Goal: Task Accomplishment & Management: Complete application form

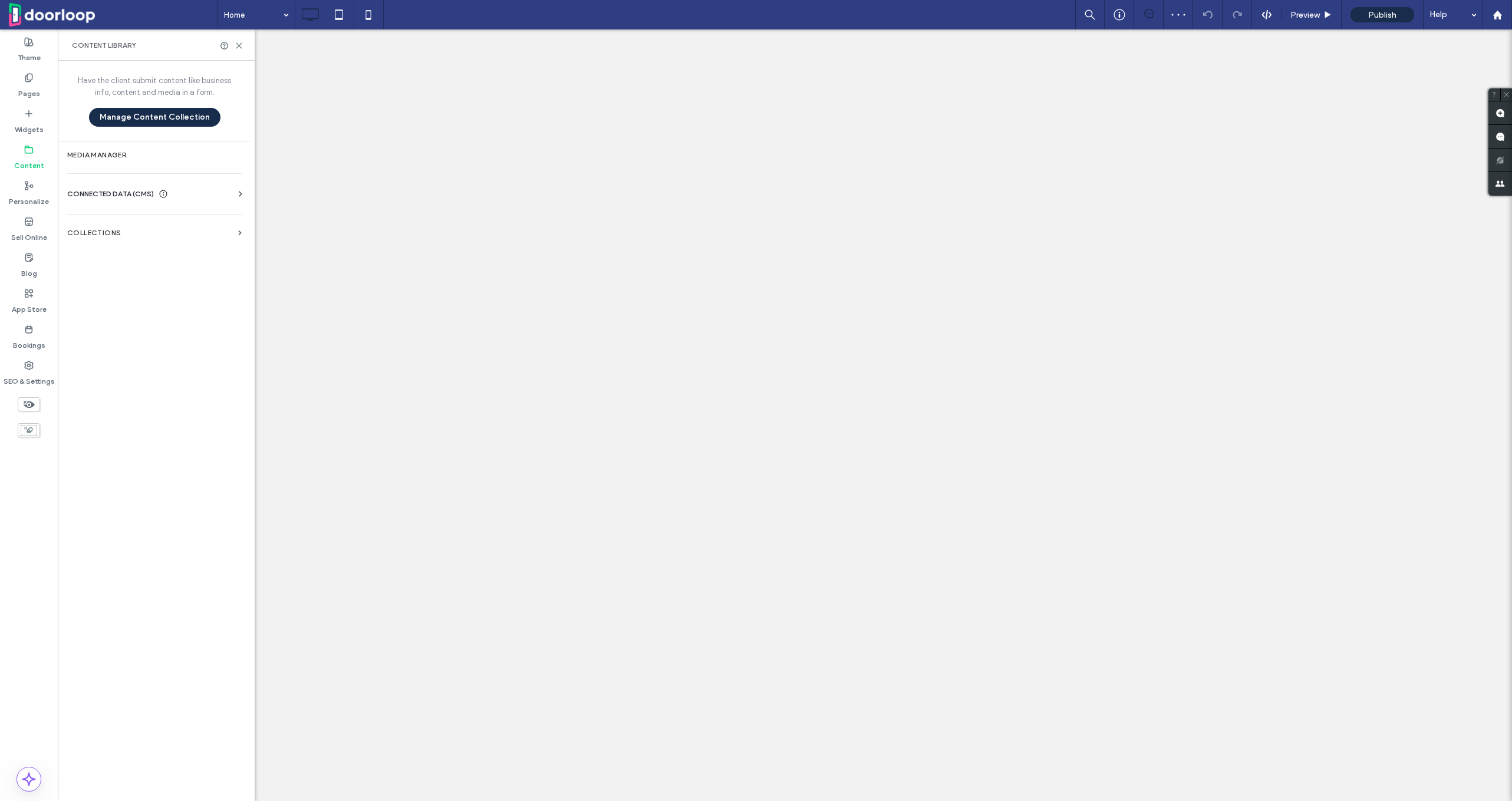
click at [98, 193] on span "CONNECTED DATA (CMS)" at bounding box center [110, 194] width 87 height 12
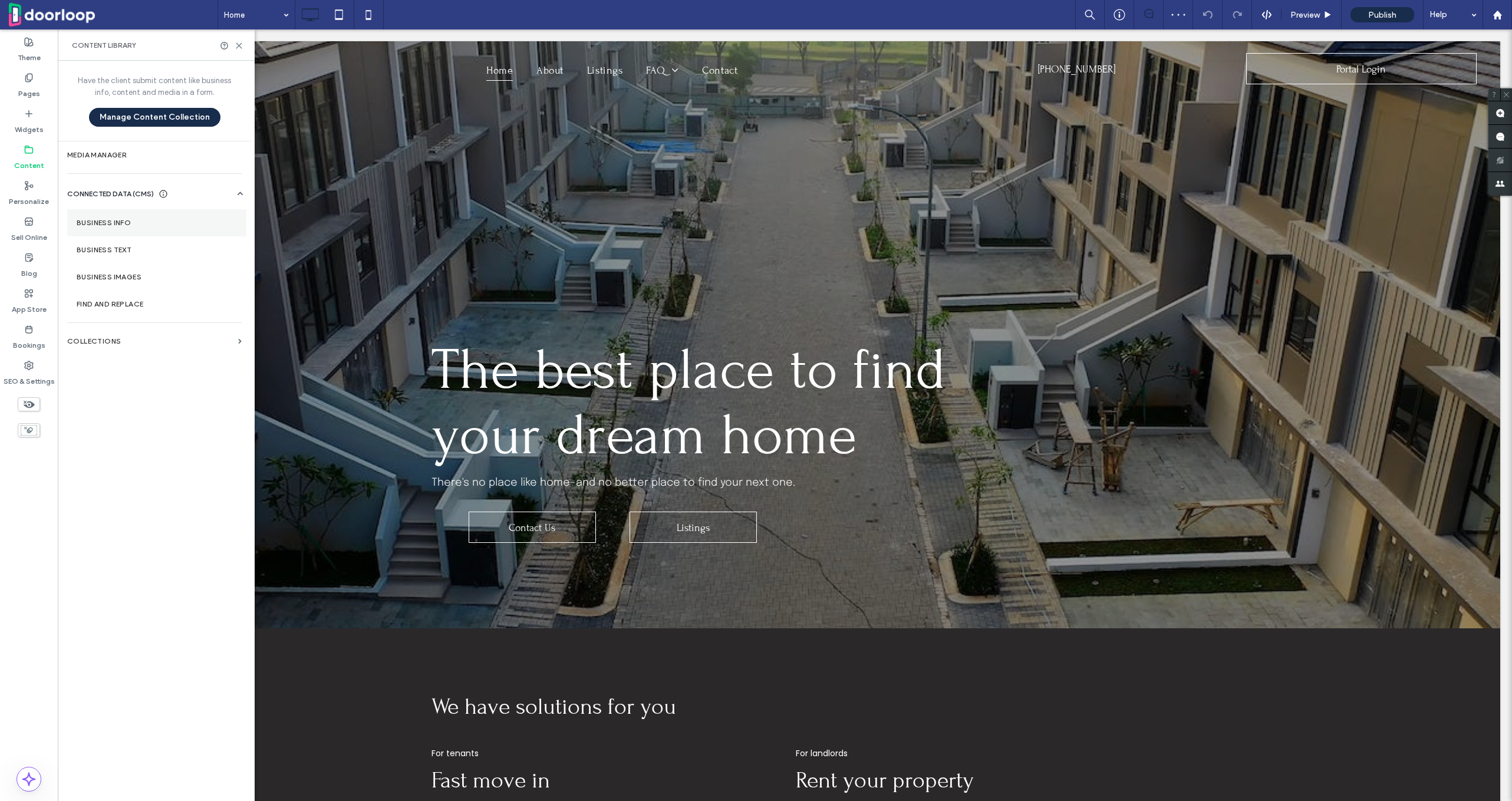
click at [137, 224] on label "Business Info" at bounding box center [157, 223] width 161 height 8
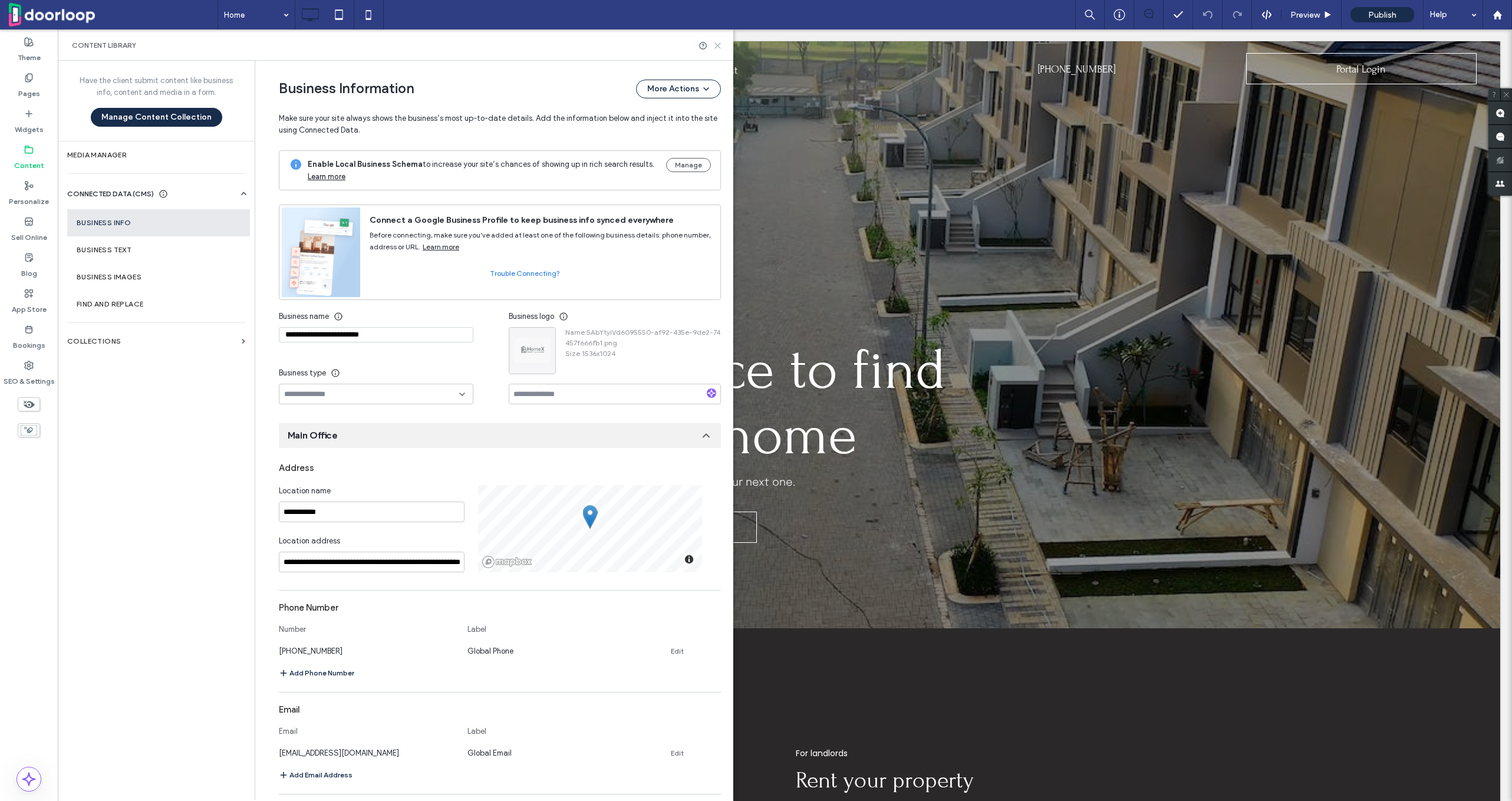
click at [715, 48] on use at bounding box center [718, 46] width 6 height 6
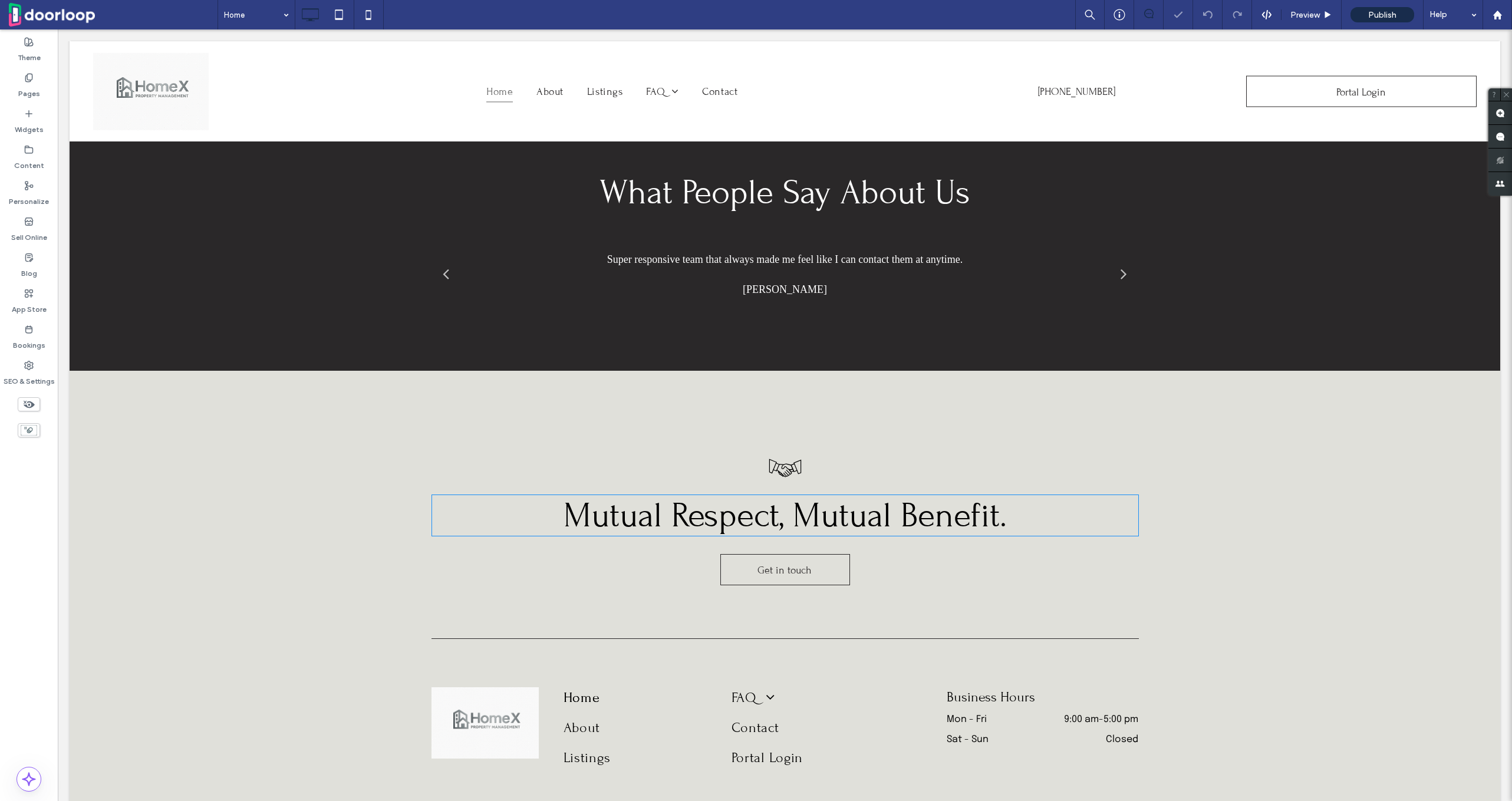
scroll to position [2231, 0]
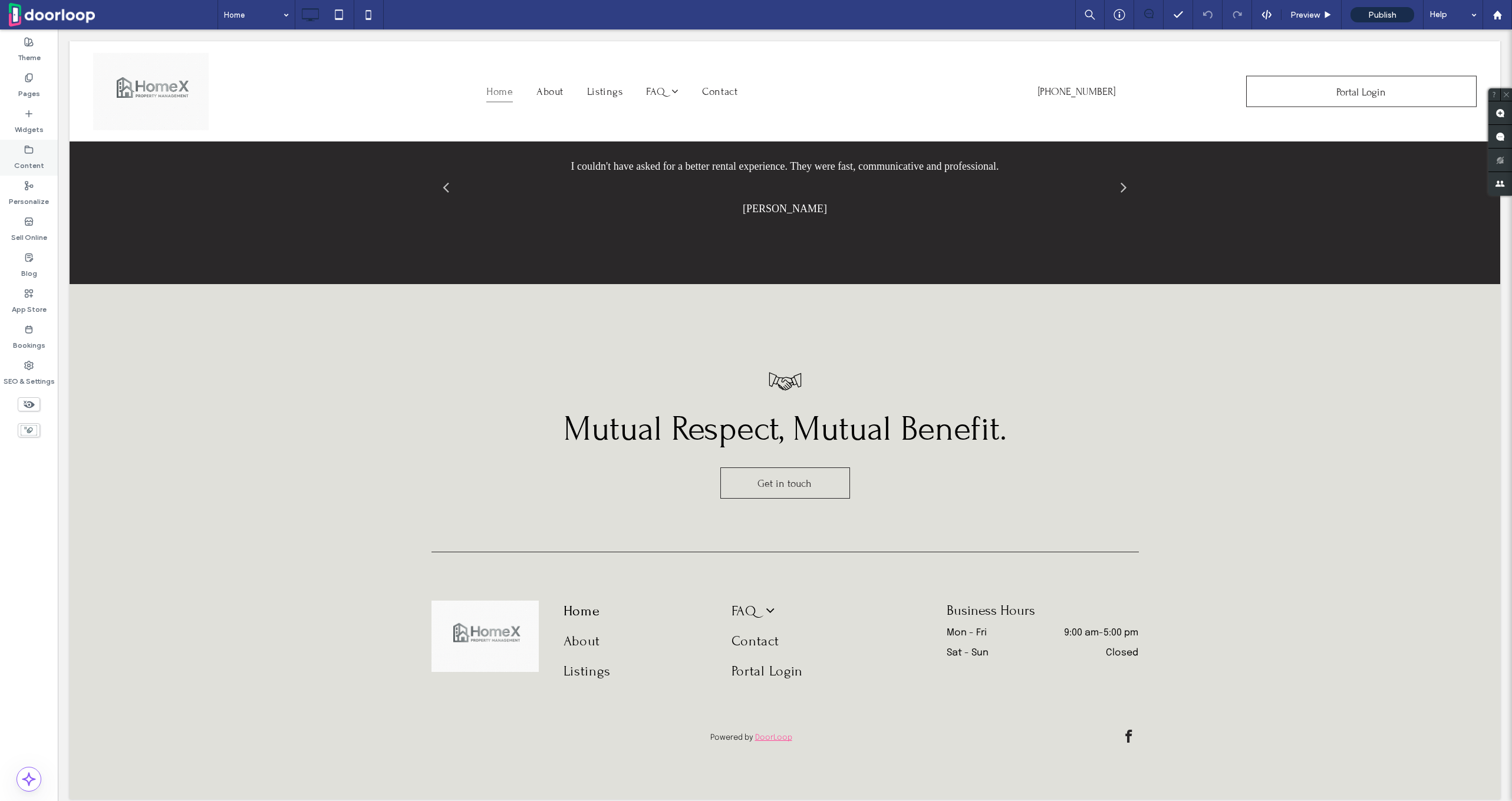
click at [30, 153] on icon at bounding box center [28, 149] width 9 height 9
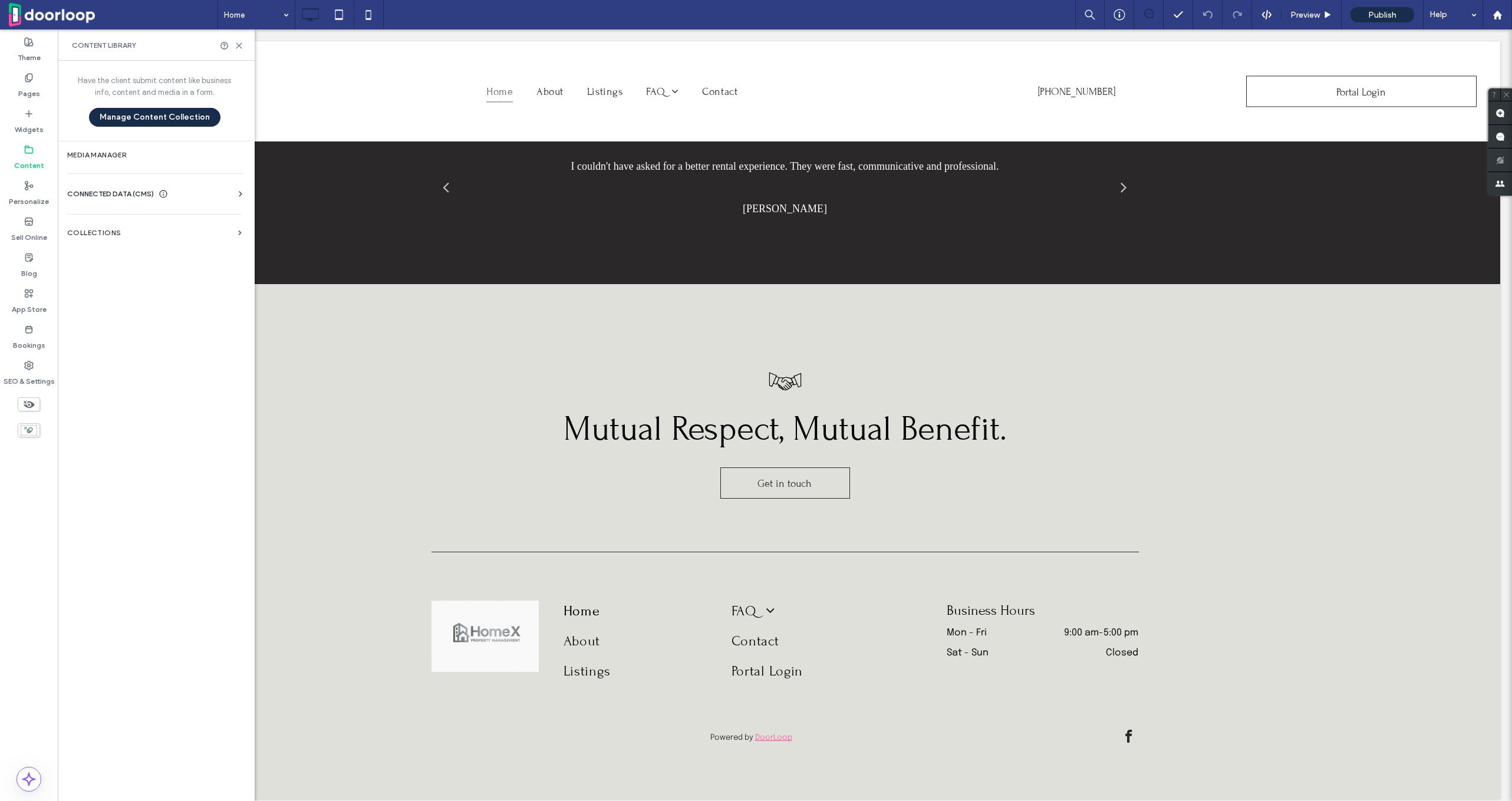
click at [100, 191] on span "CONNECTED DATA (CMS)" at bounding box center [110, 194] width 87 height 12
click at [117, 221] on label "Business Info" at bounding box center [157, 223] width 161 height 8
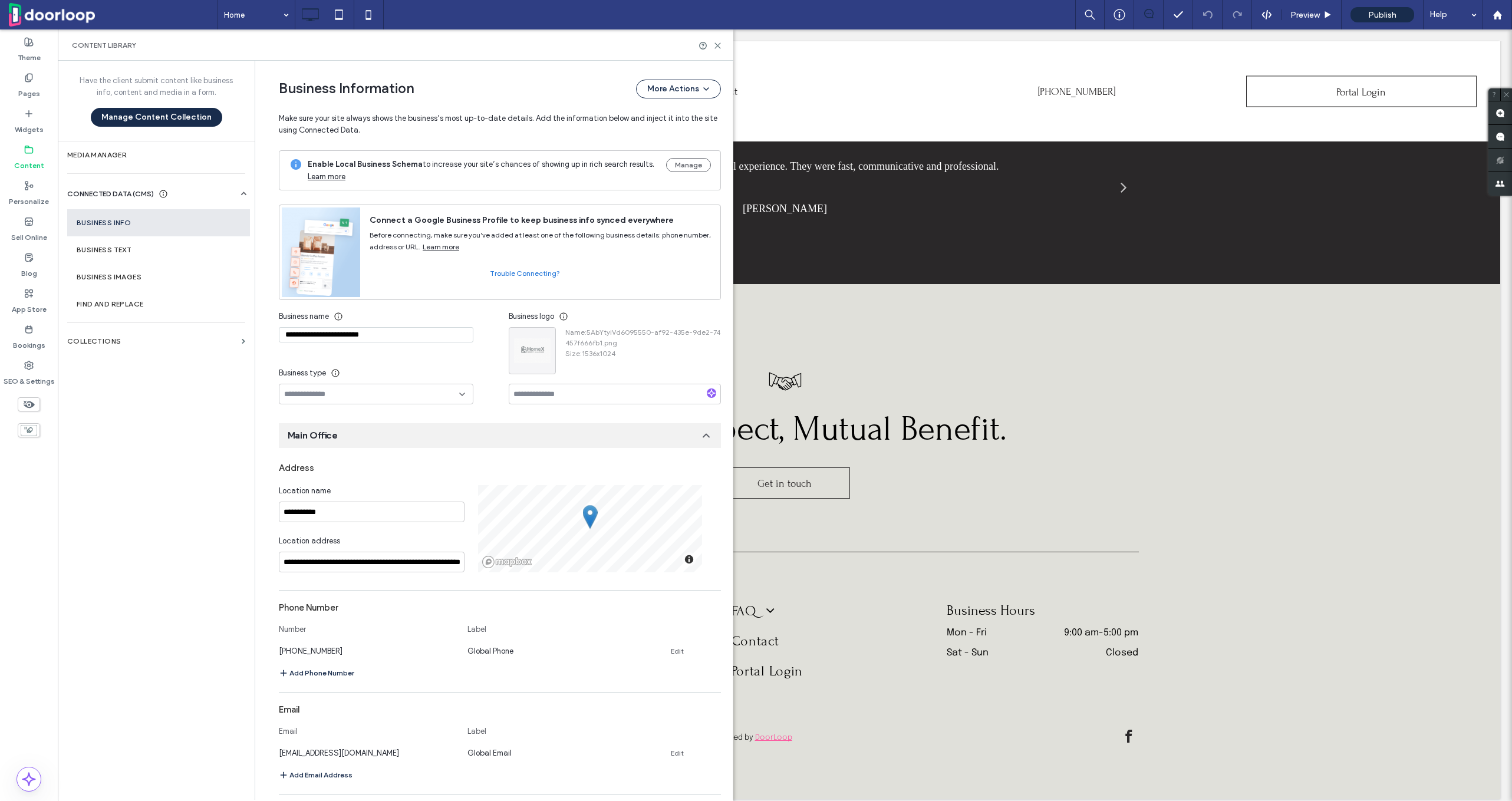
scroll to position [0, 0]
click at [526, 355] on div at bounding box center [532, 351] width 46 height 46
click at [111, 269] on section "Business Images" at bounding box center [158, 277] width 183 height 27
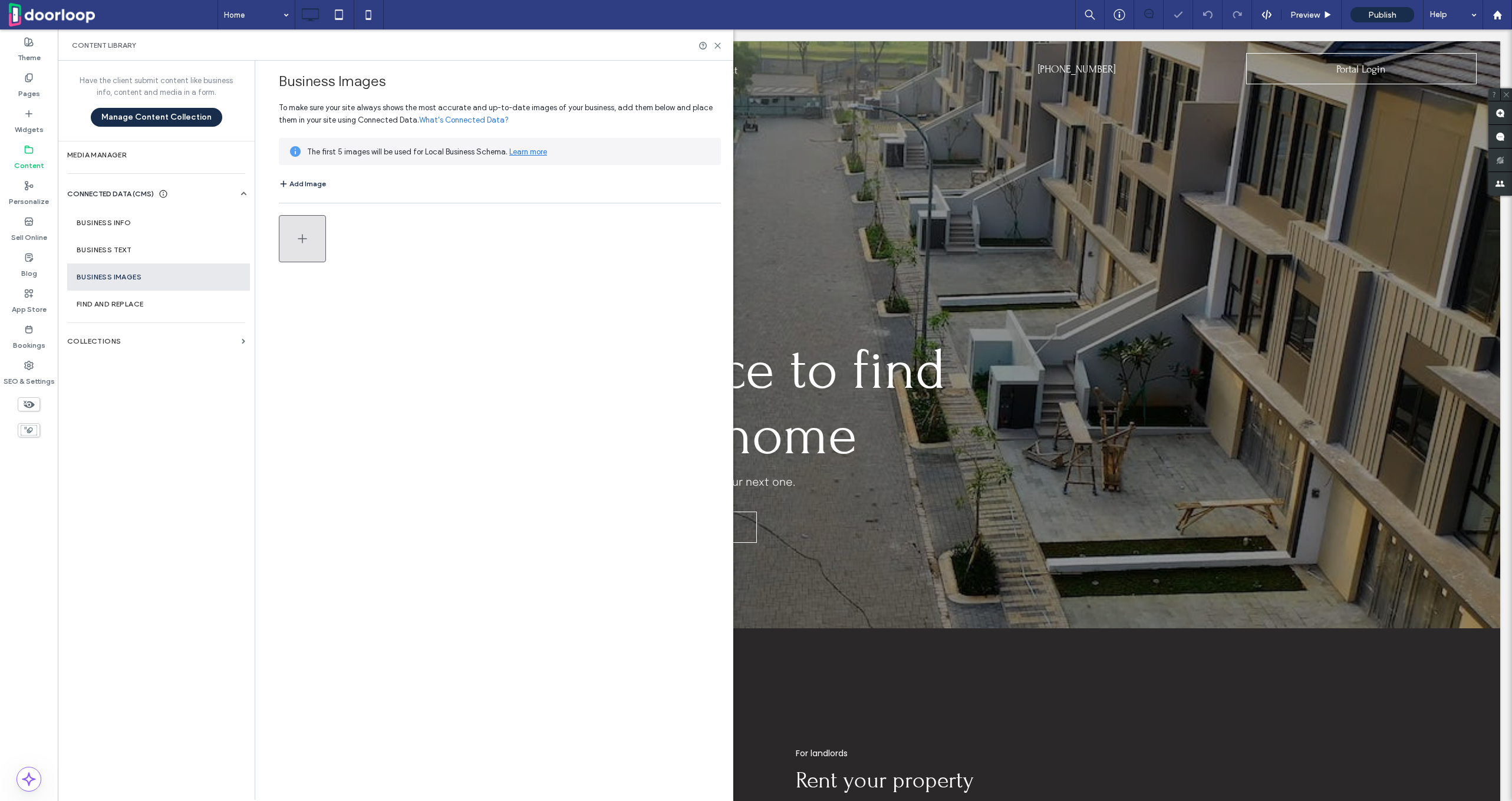
click at [298, 236] on icon "button" at bounding box center [302, 239] width 14 height 14
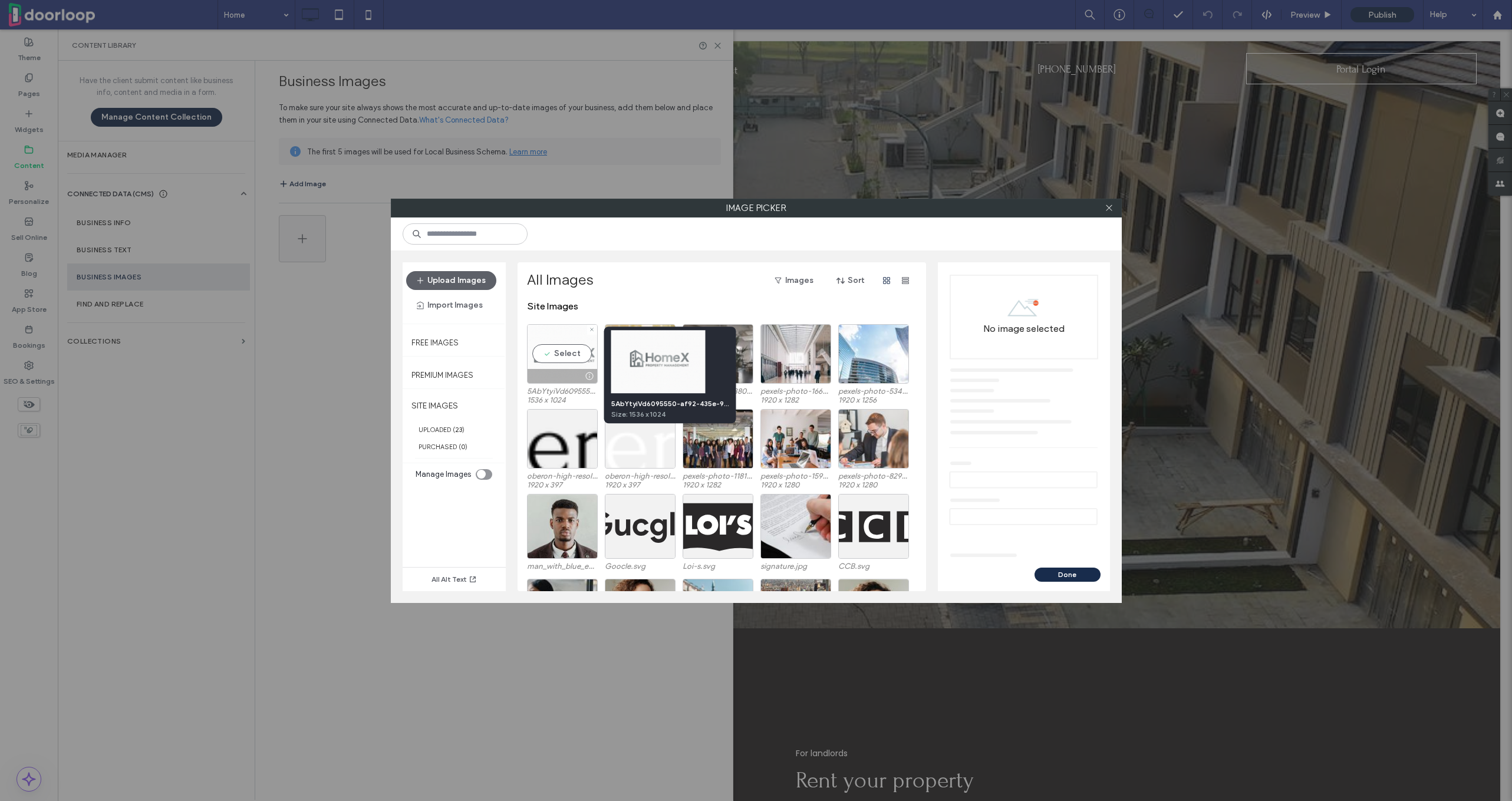
click at [591, 376] on div at bounding box center [590, 376] width 15 height 9
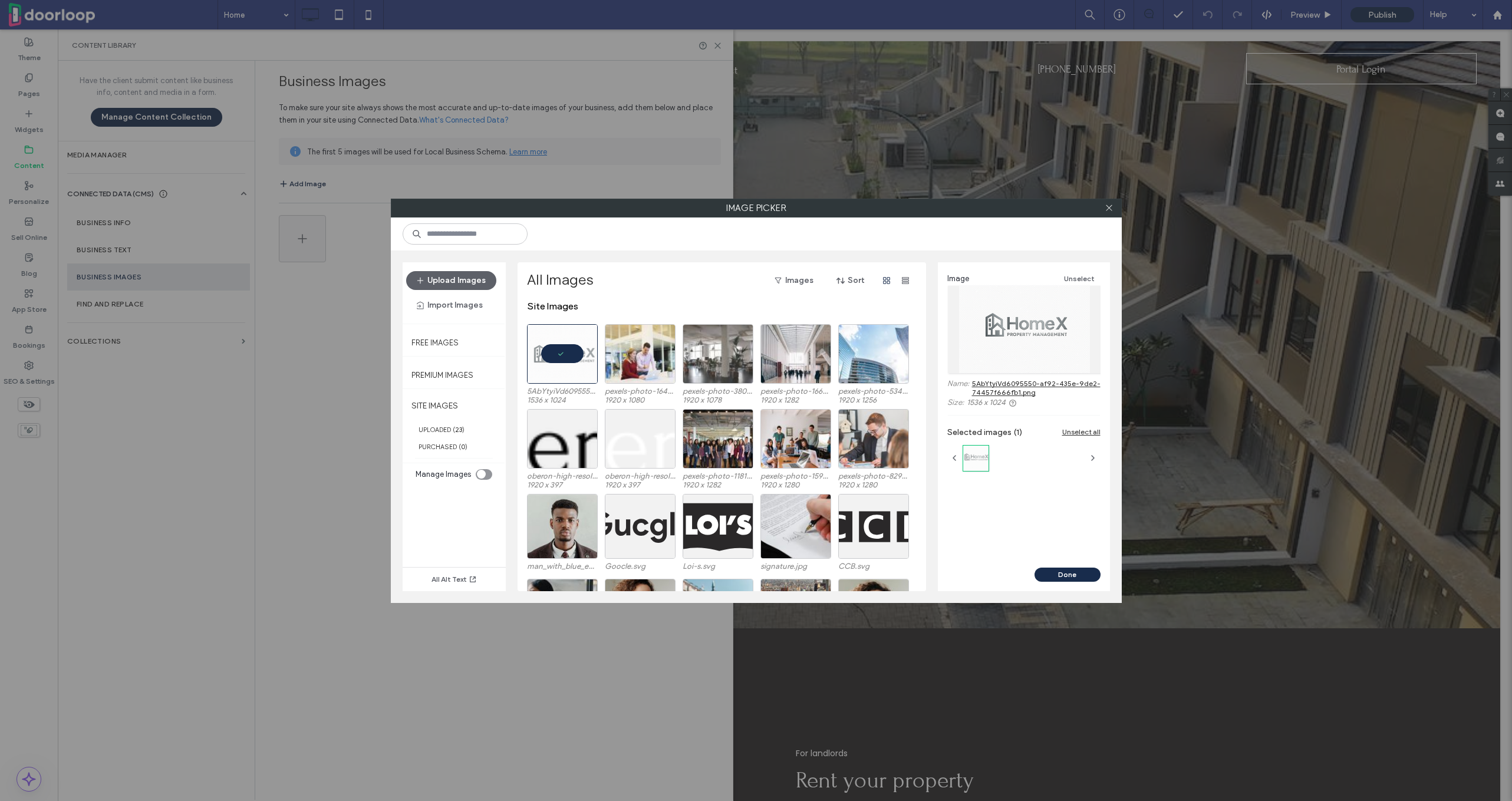
click at [1110, 199] on div "Image Picker" at bounding box center [756, 208] width 731 height 19
click at [1108, 213] on span at bounding box center [1109, 208] width 9 height 18
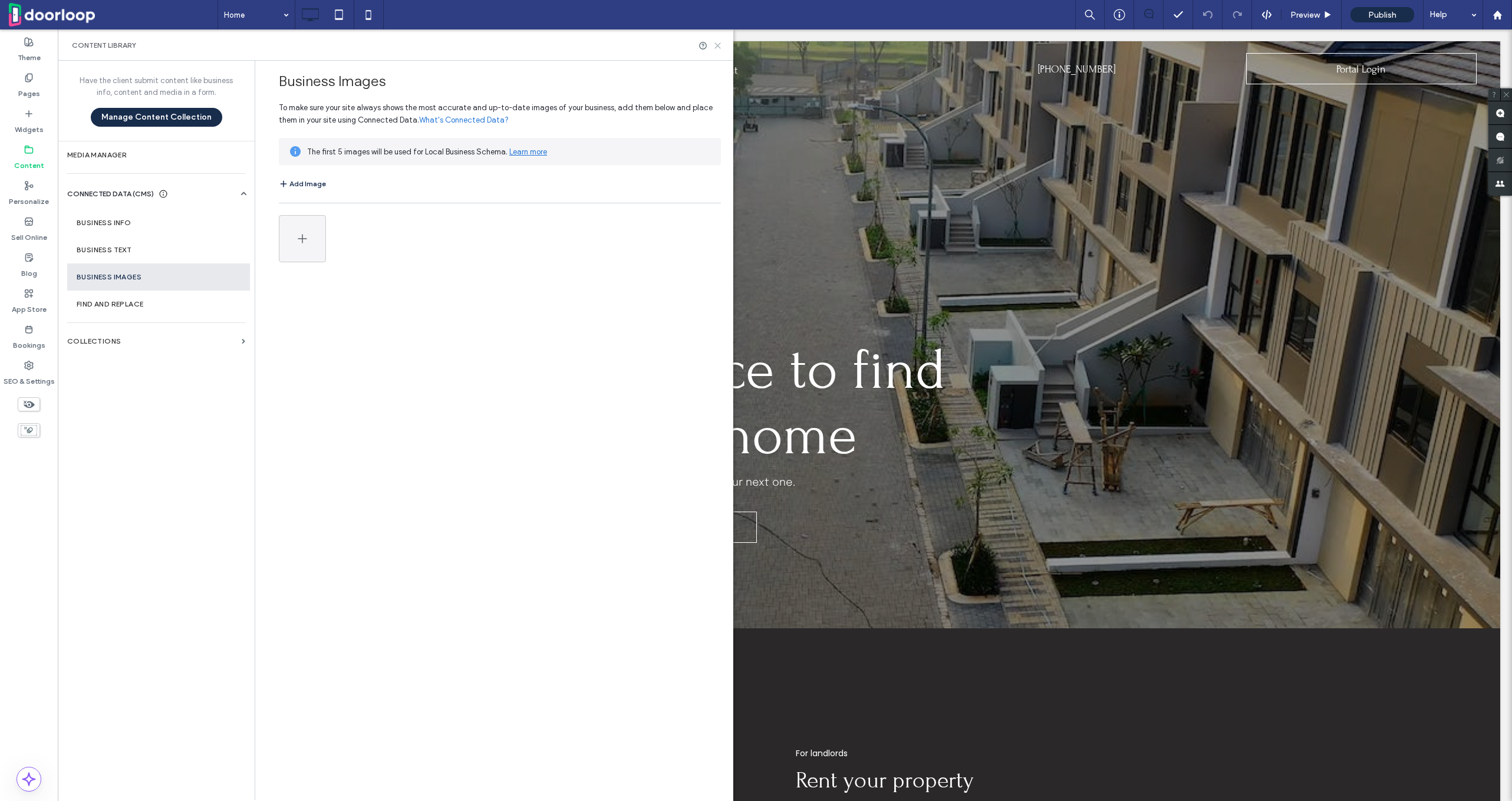
click at [716, 49] on icon at bounding box center [718, 46] width 9 height 9
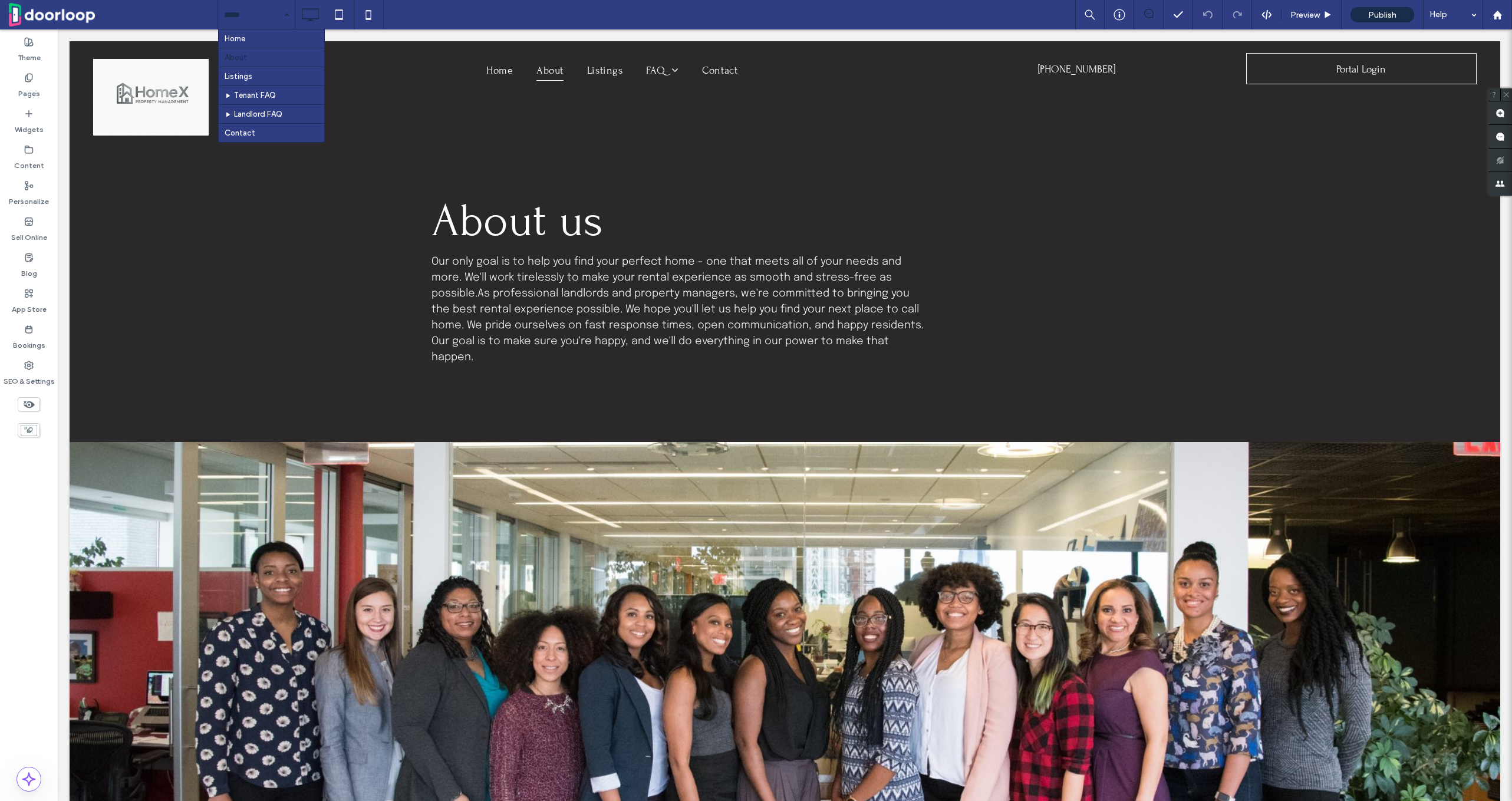
click at [248, 4] on input at bounding box center [253, 15] width 59 height 30
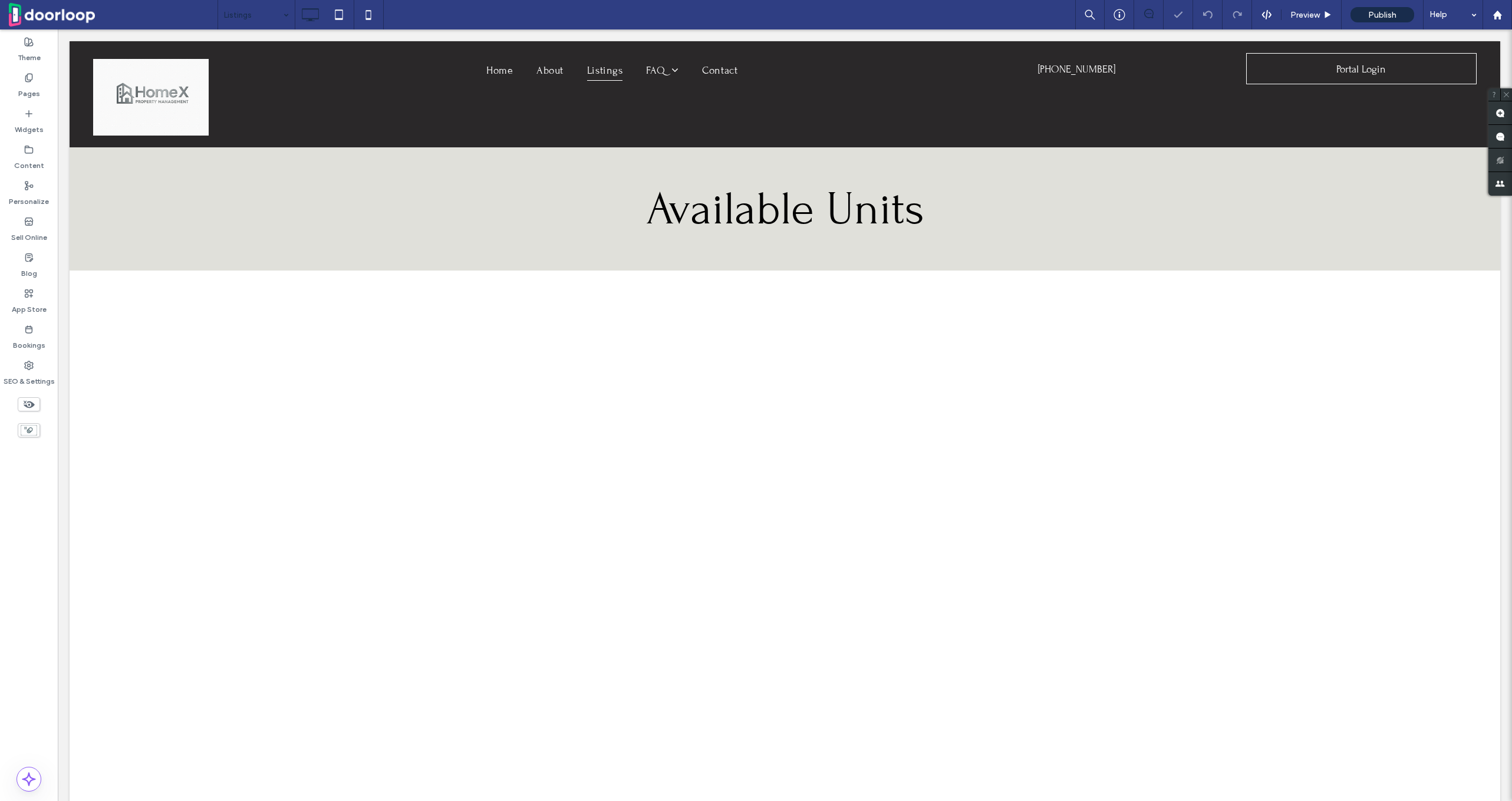
click at [237, 17] on input at bounding box center [253, 15] width 59 height 30
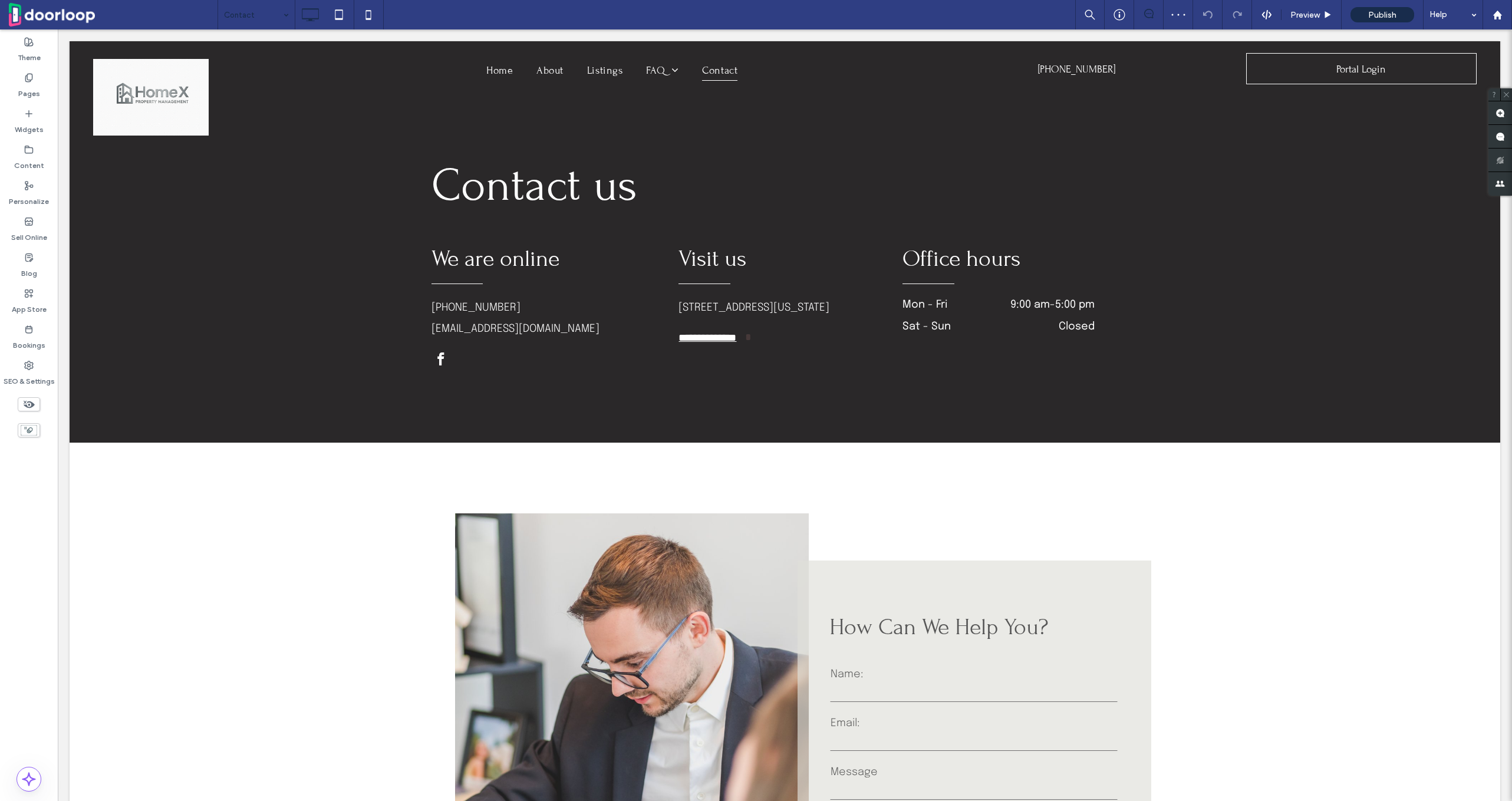
scroll to position [38, 0]
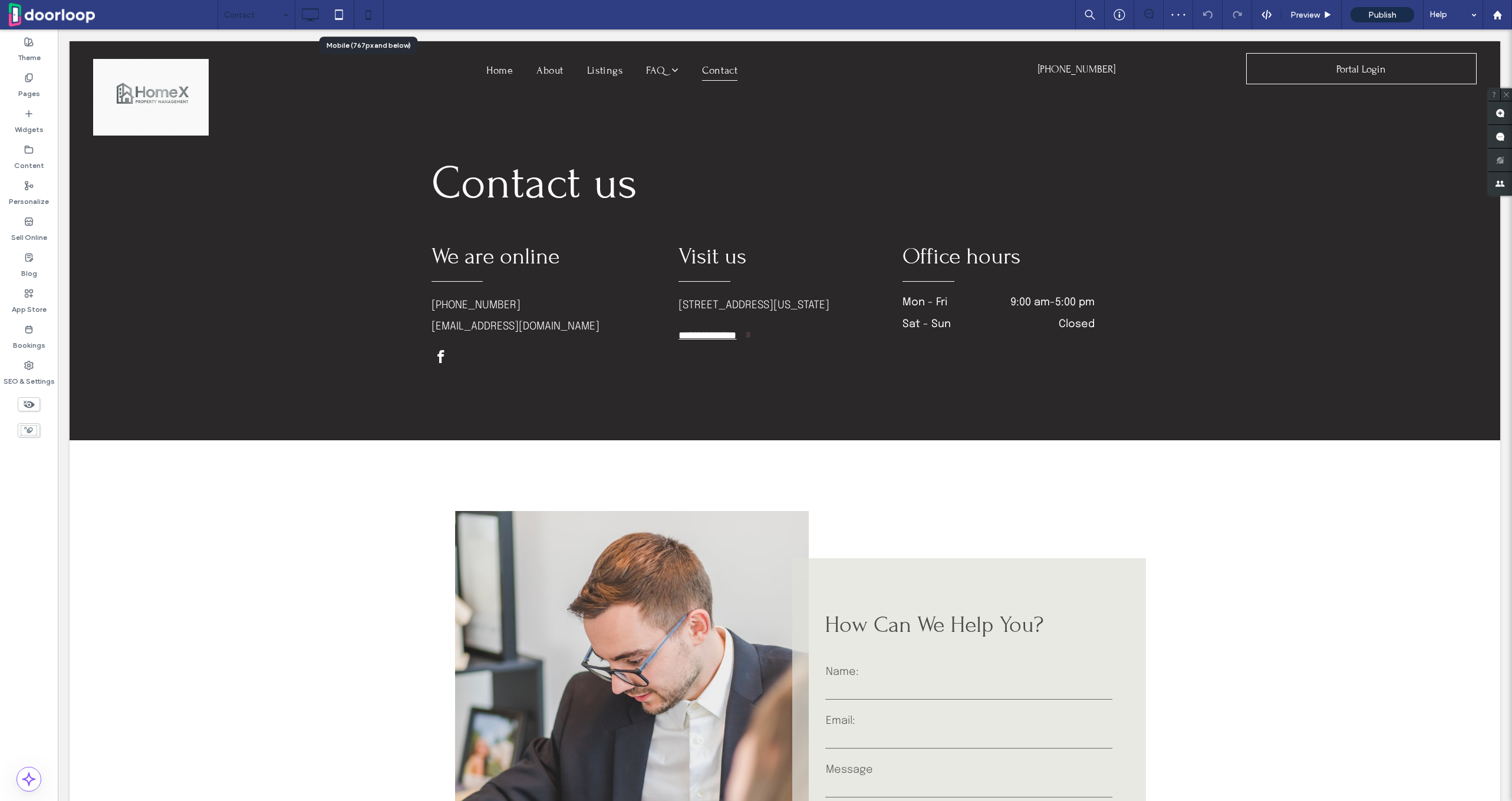
click at [363, 18] on icon at bounding box center [368, 15] width 23 height 23
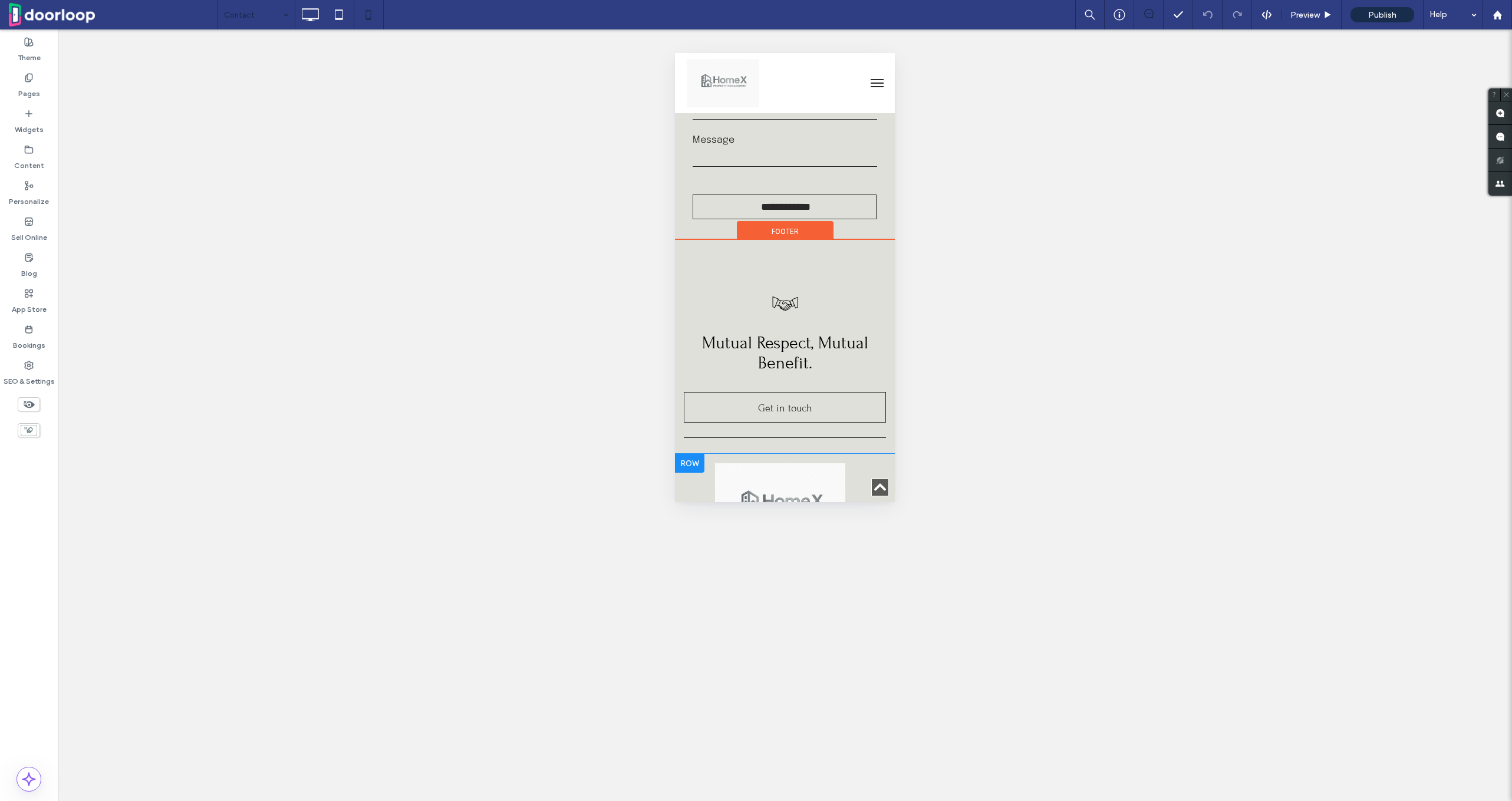
scroll to position [0, 0]
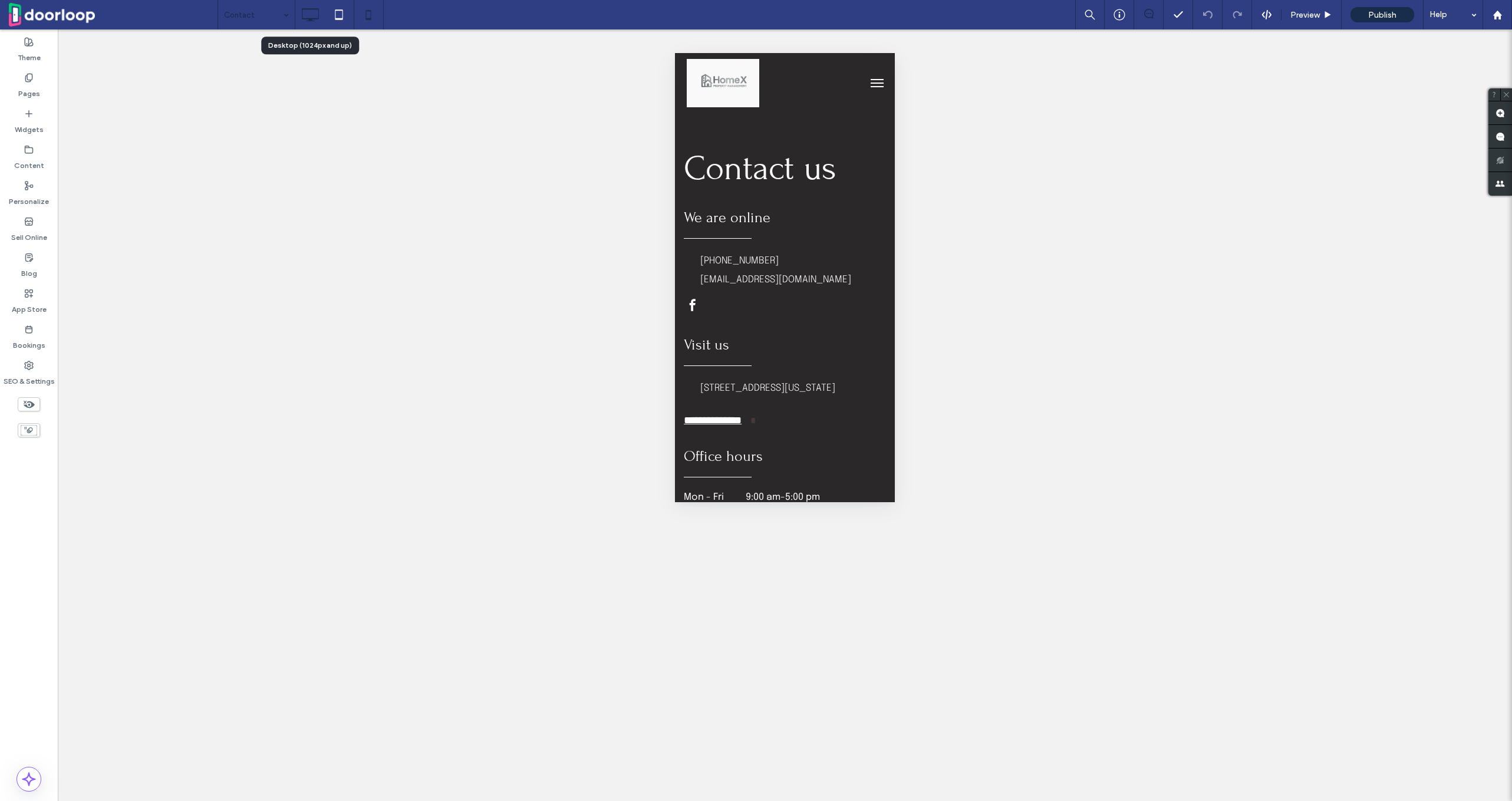
click at [309, 10] on icon at bounding box center [310, 15] width 23 height 23
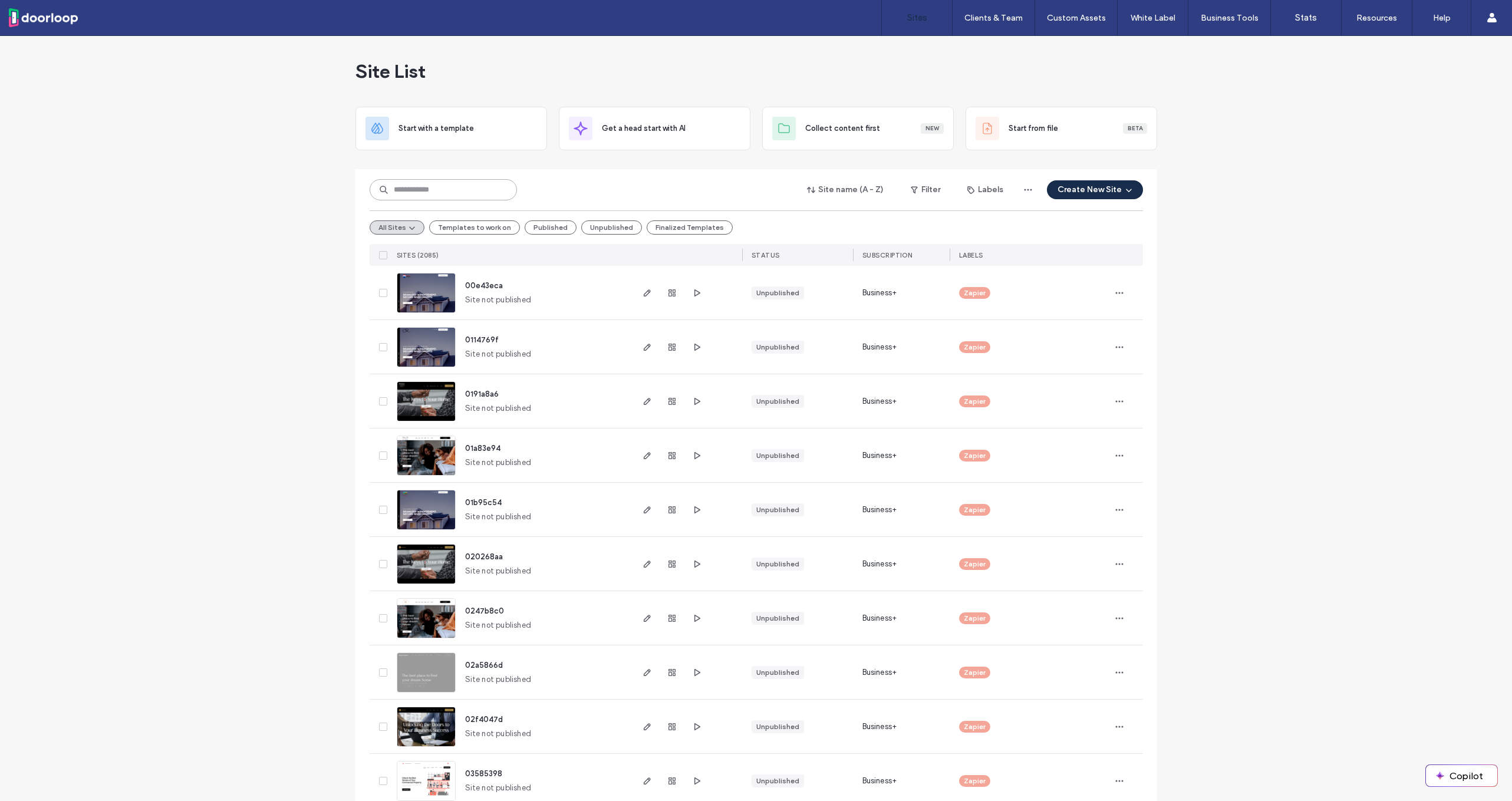
click at [474, 184] on input at bounding box center [444, 189] width 148 height 22
paste input "********"
type input "********"
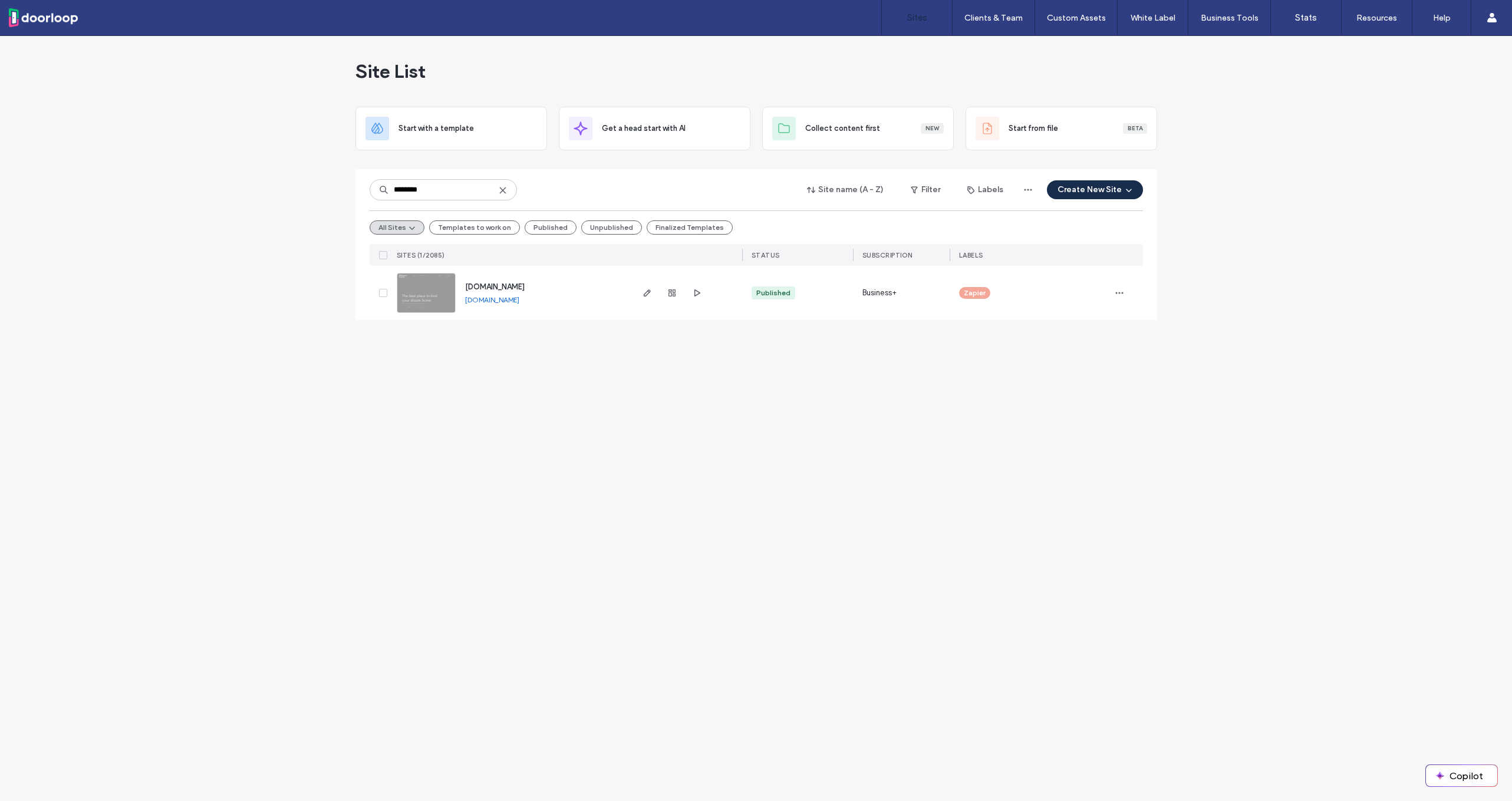
click at [515, 273] on div "www.willowbranch-properties.com www.willowbranch-properties.com" at bounding box center [543, 293] width 175 height 54
click at [515, 282] on span "[DOMAIN_NAME]" at bounding box center [495, 287] width 60 height 9
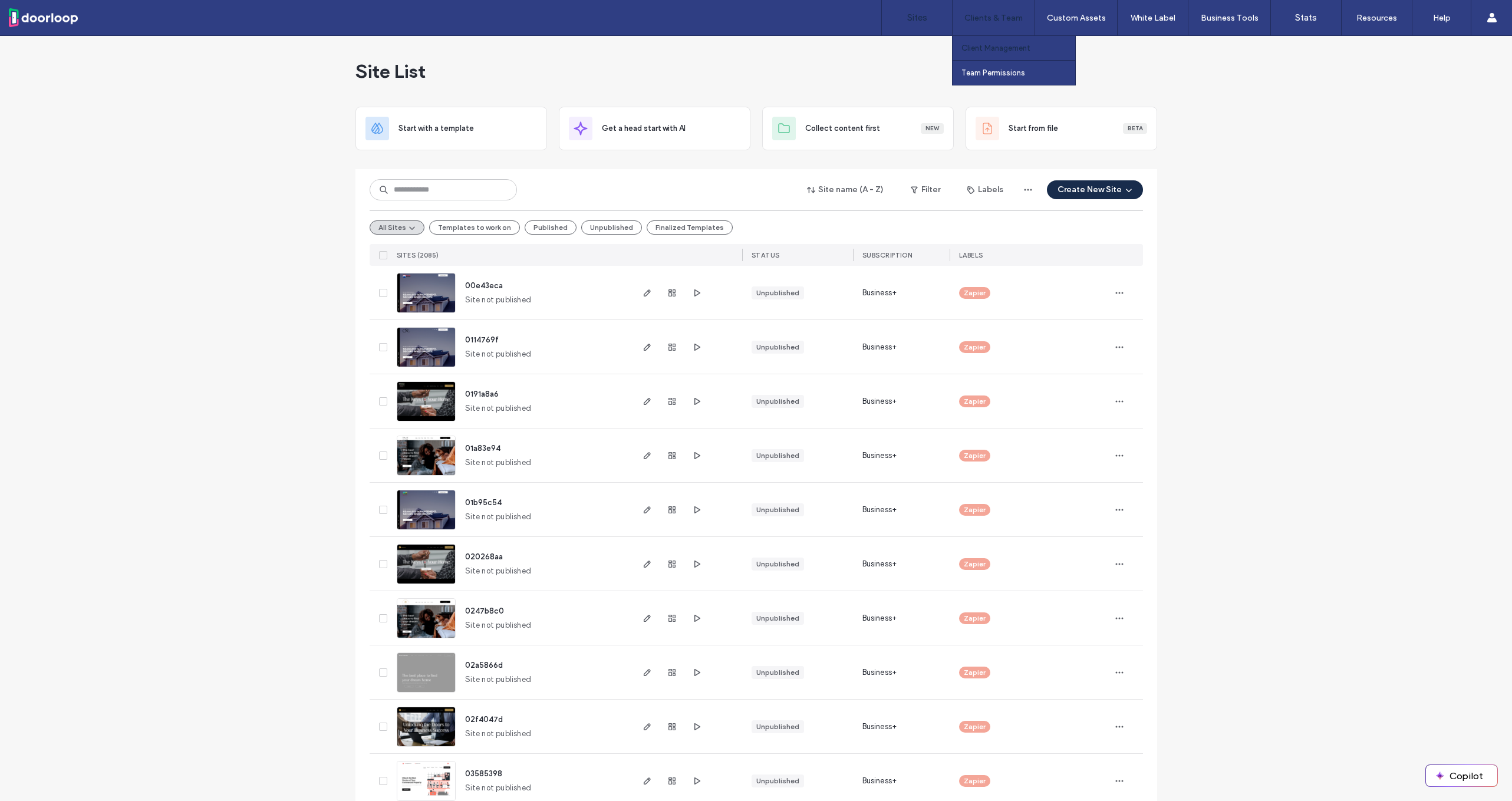
click at [1008, 44] on label "Client Management" at bounding box center [996, 48] width 69 height 9
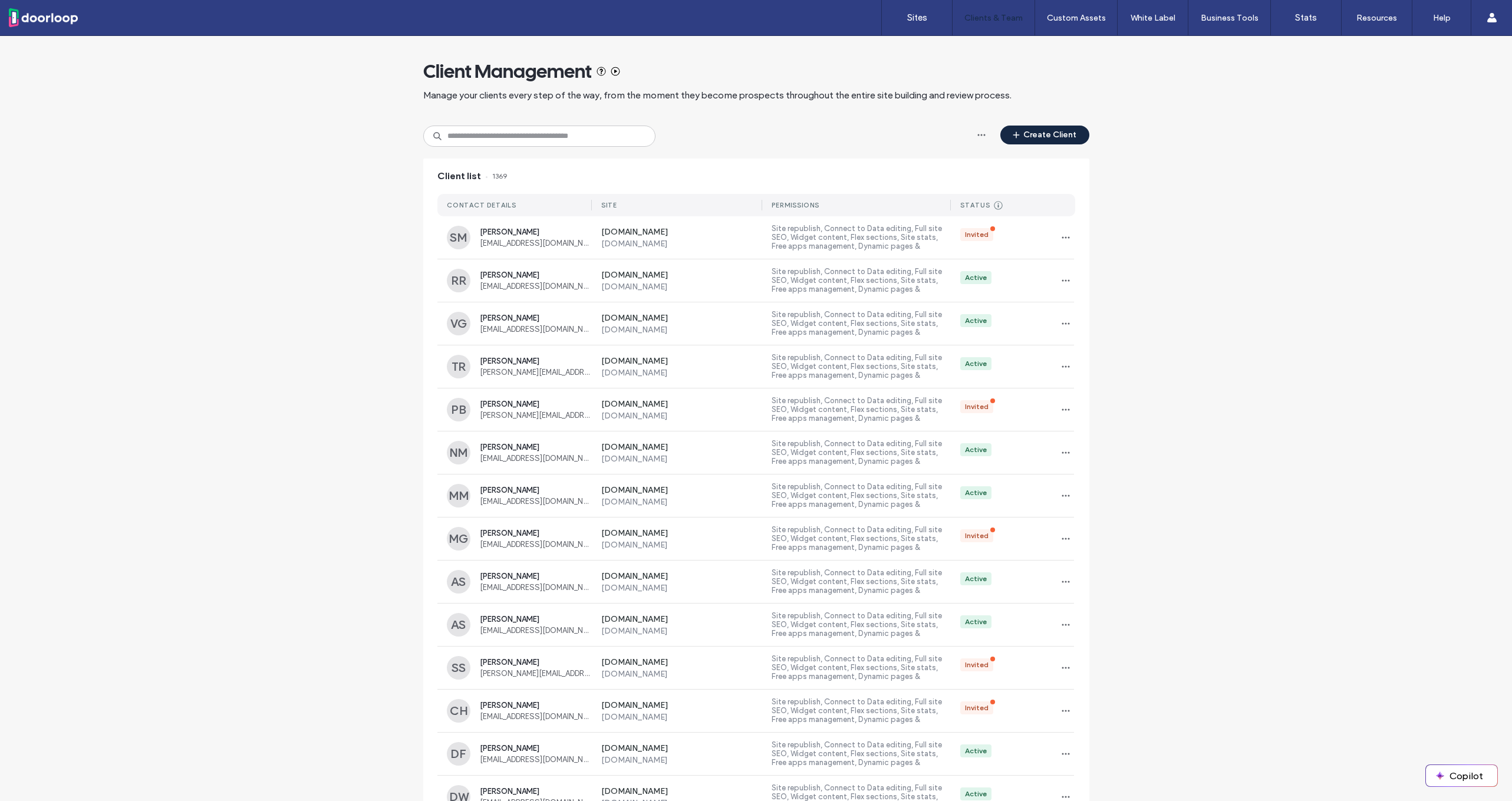
click at [1041, 141] on button "Create Client" at bounding box center [1044, 135] width 89 height 19
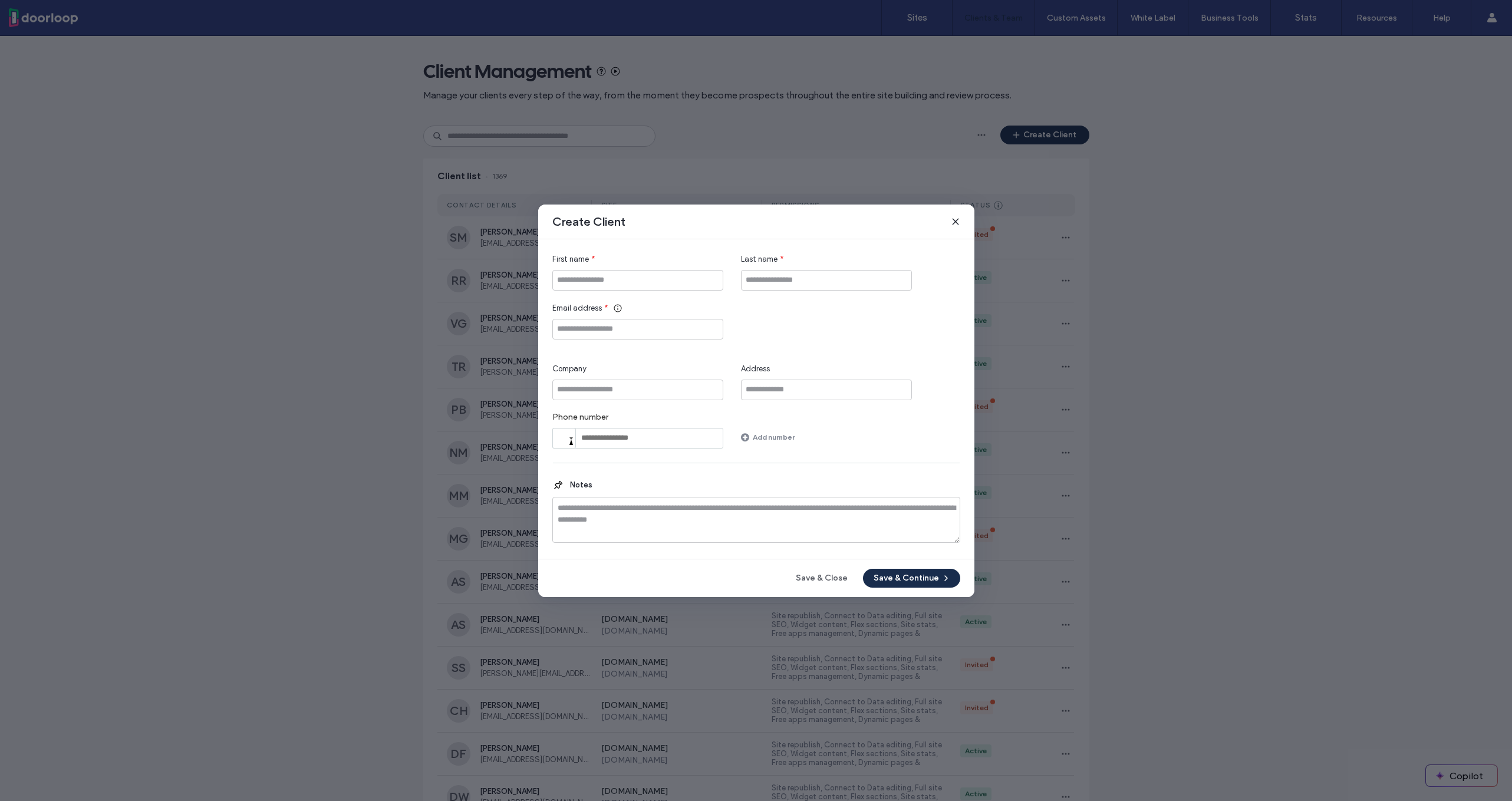
click at [616, 297] on div "First name * Last name * Email address * Company Address Phone number Phone Add…" at bounding box center [756, 351] width 408 height 195
click at [616, 279] on input "First name" at bounding box center [638, 281] width 171 height 21
type input "******"
paste input "**********"
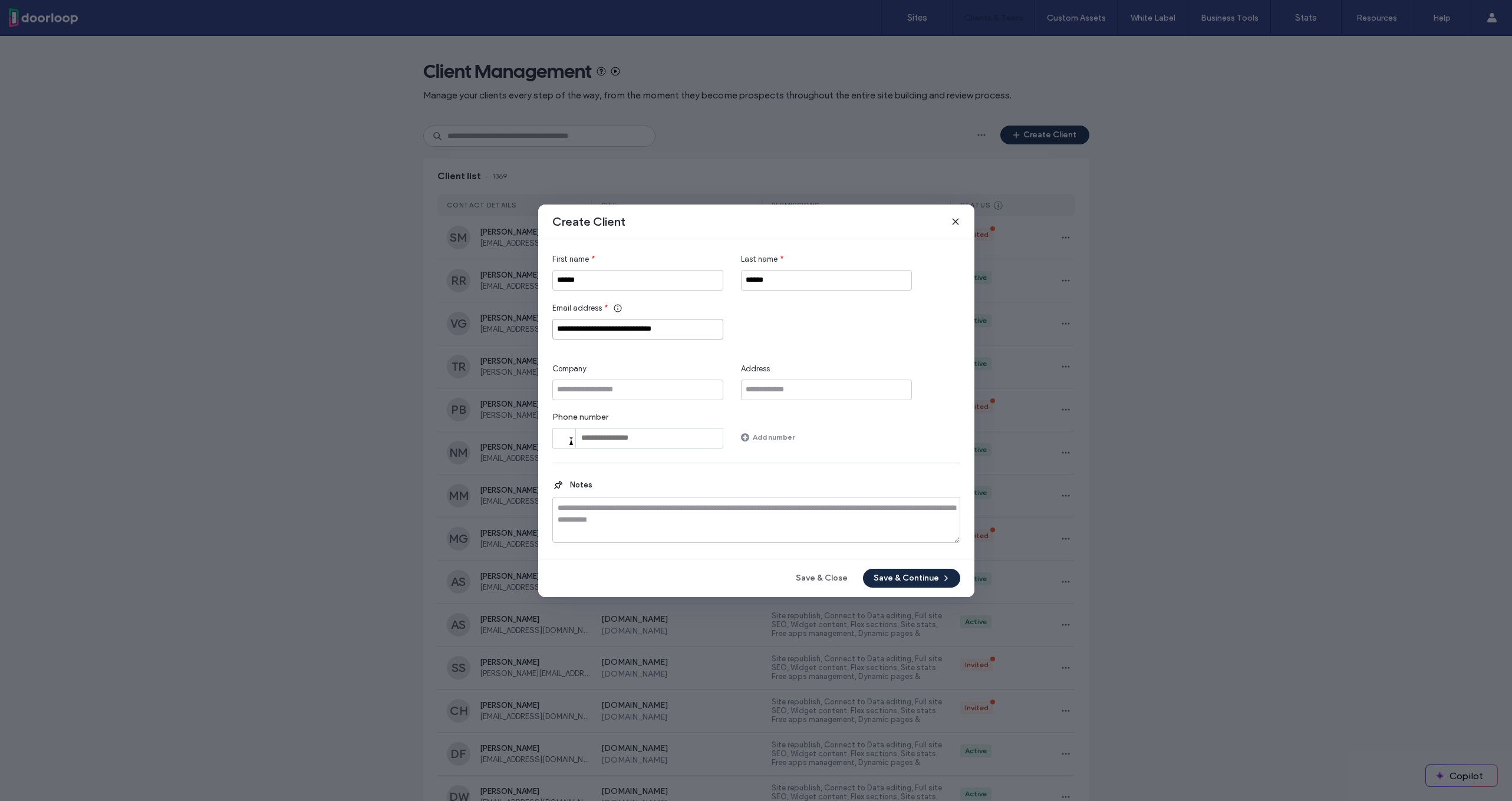
type input "**********"
click at [875, 574] on button "Save & Continue" at bounding box center [912, 578] width 97 height 19
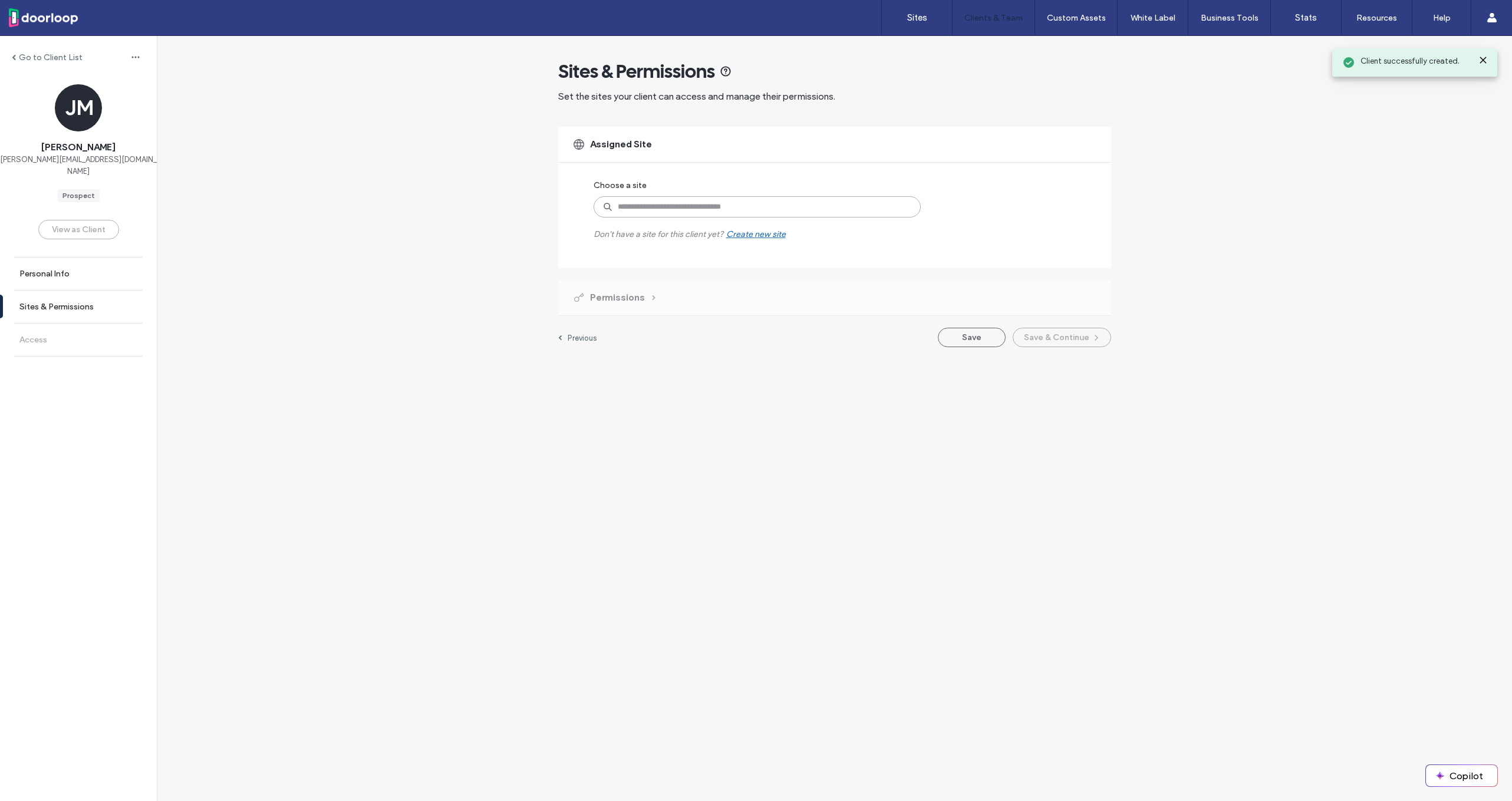
click at [787, 212] on input at bounding box center [757, 207] width 327 height 22
type input "*****"
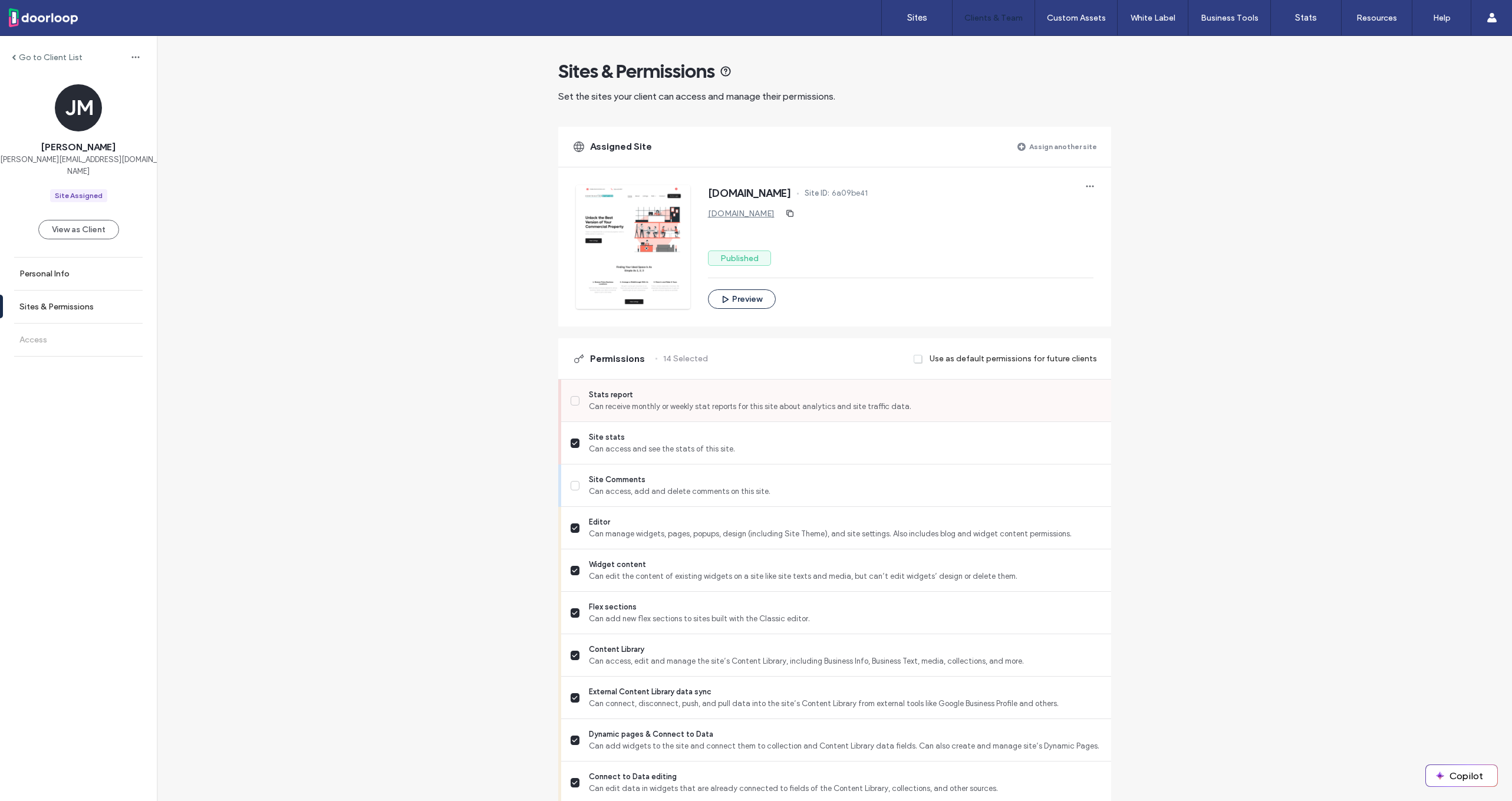
scroll to position [682, 0]
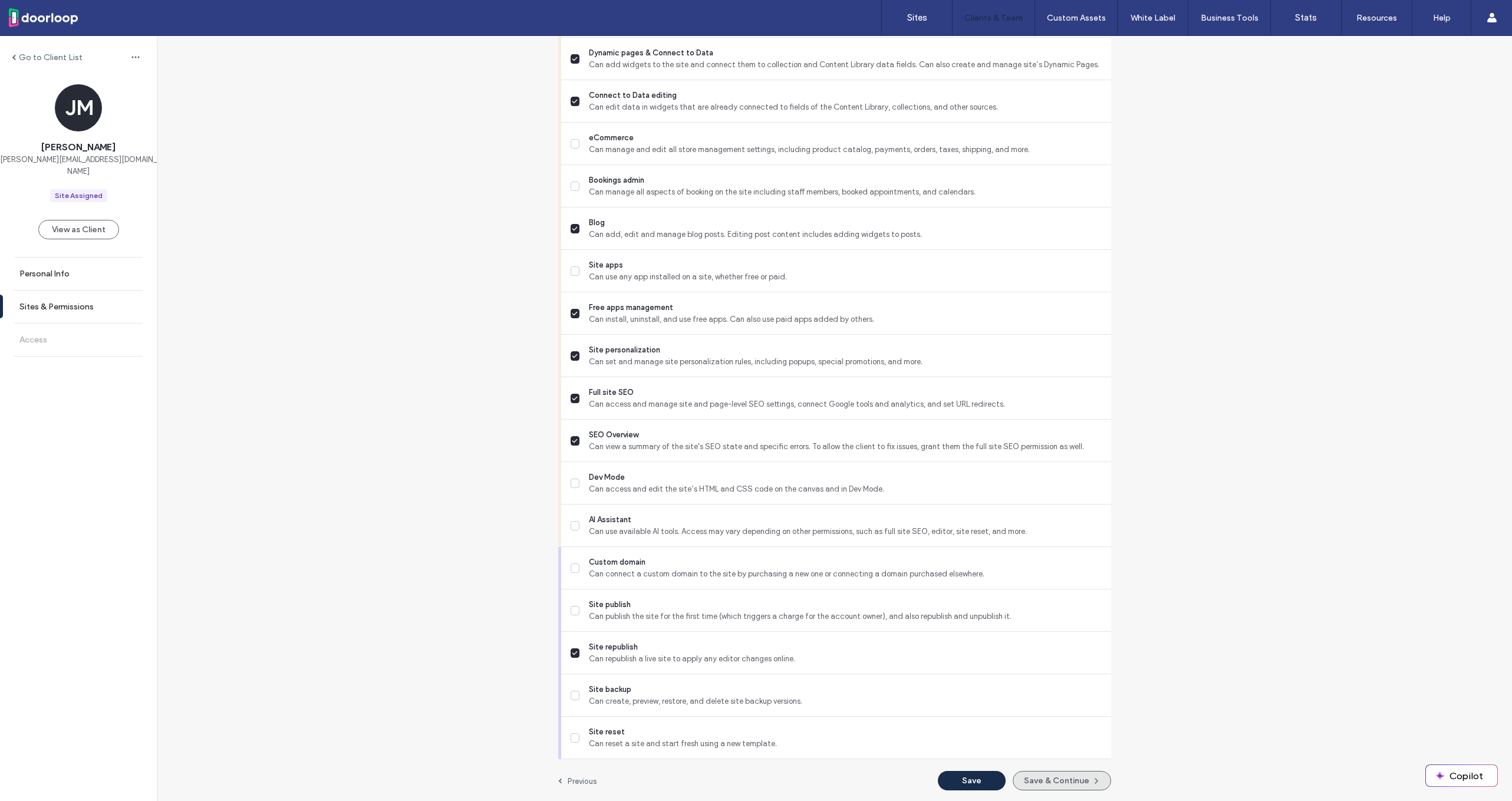
click at [1038, 787] on button "Save & Continue" at bounding box center [1062, 781] width 98 height 20
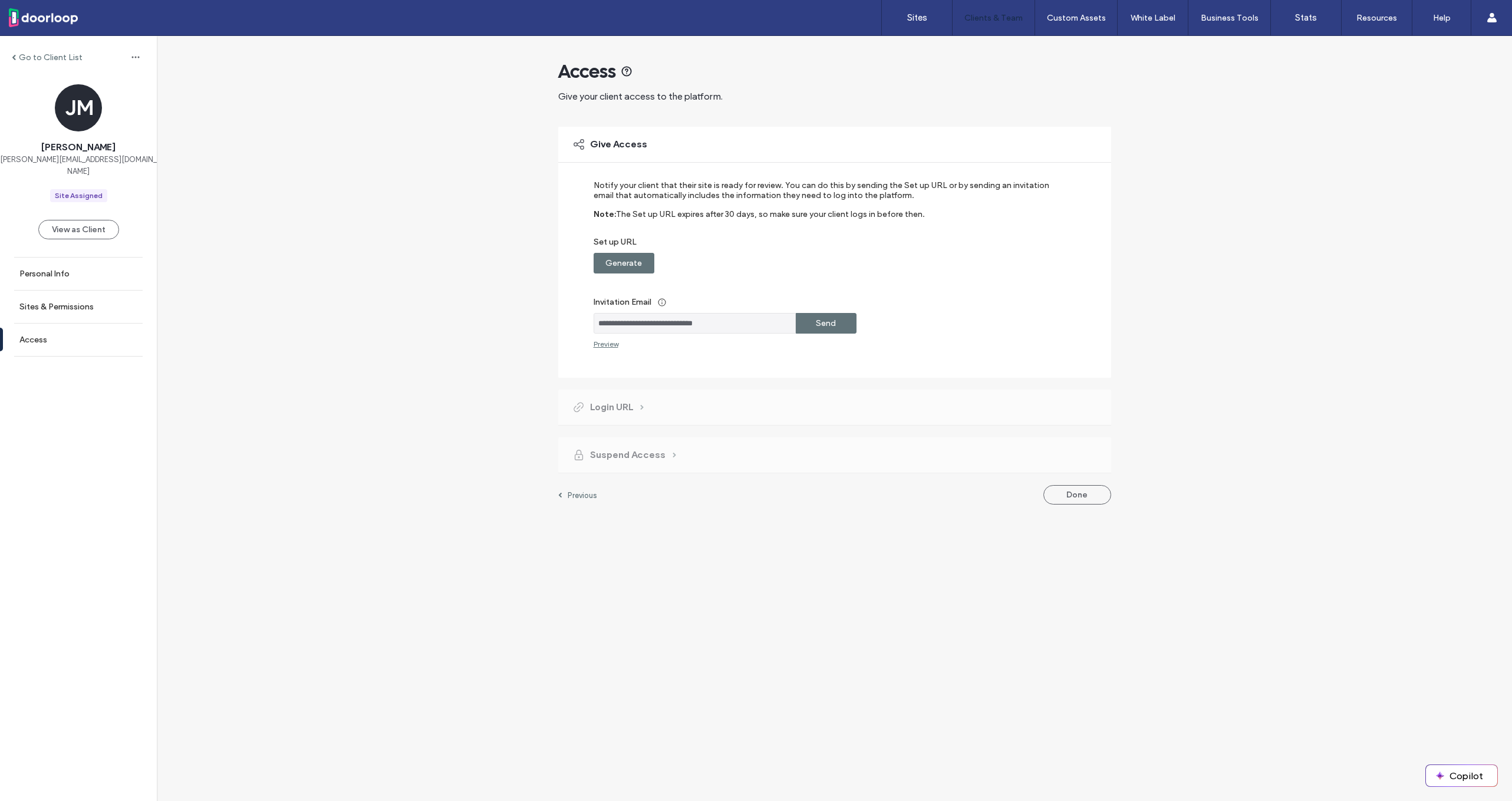
click at [634, 261] on label "Generate" at bounding box center [623, 263] width 36 height 22
click at [837, 268] on div "Copy" at bounding box center [826, 263] width 61 height 21
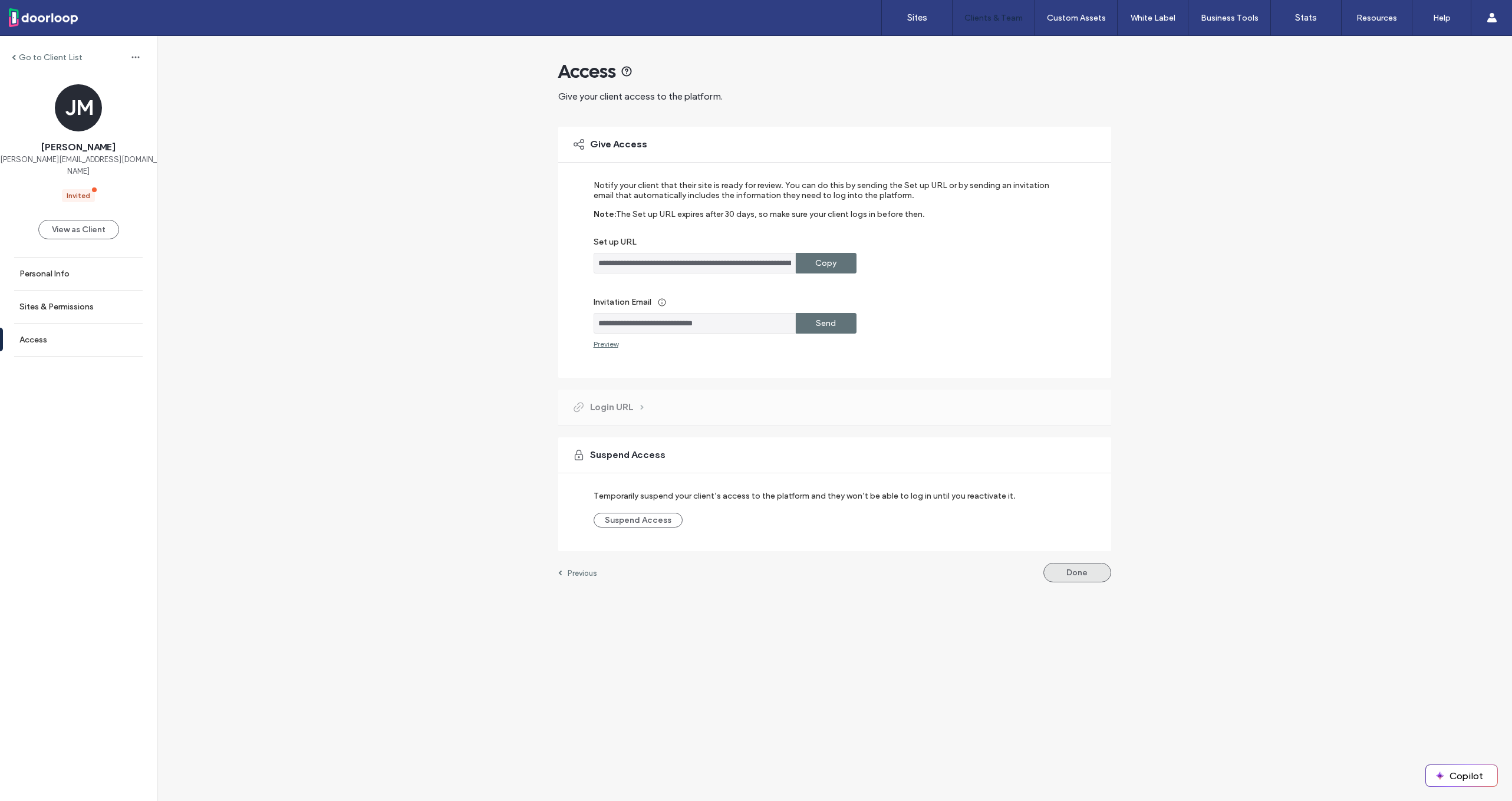
click at [1069, 576] on button "Done" at bounding box center [1077, 573] width 68 height 20
